Goal: Task Accomplishment & Management: Complete application form

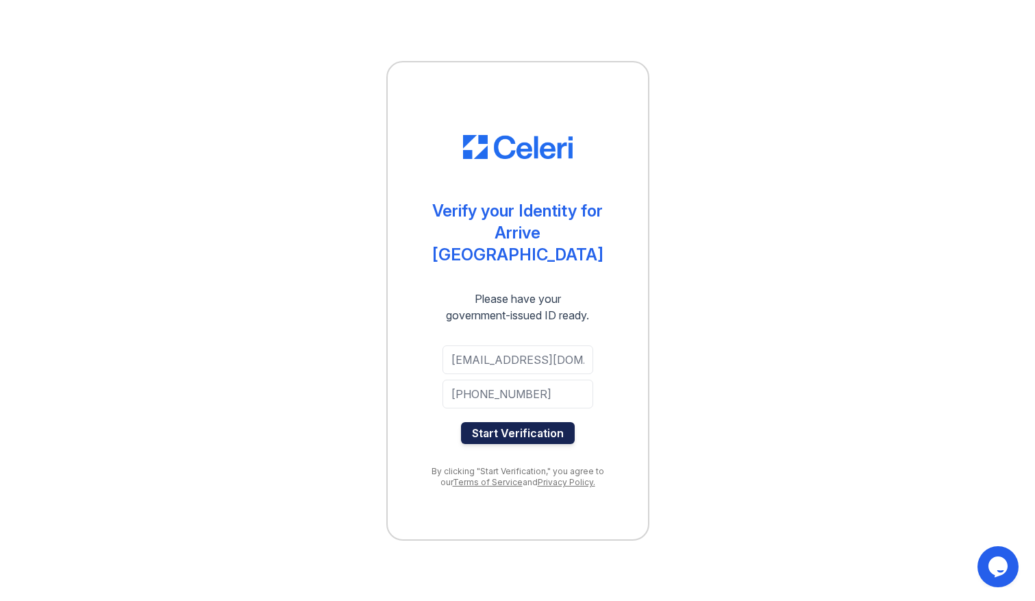
click at [530, 423] on button "Start Verification" at bounding box center [518, 433] width 114 height 22
